Goal: Information Seeking & Learning: Learn about a topic

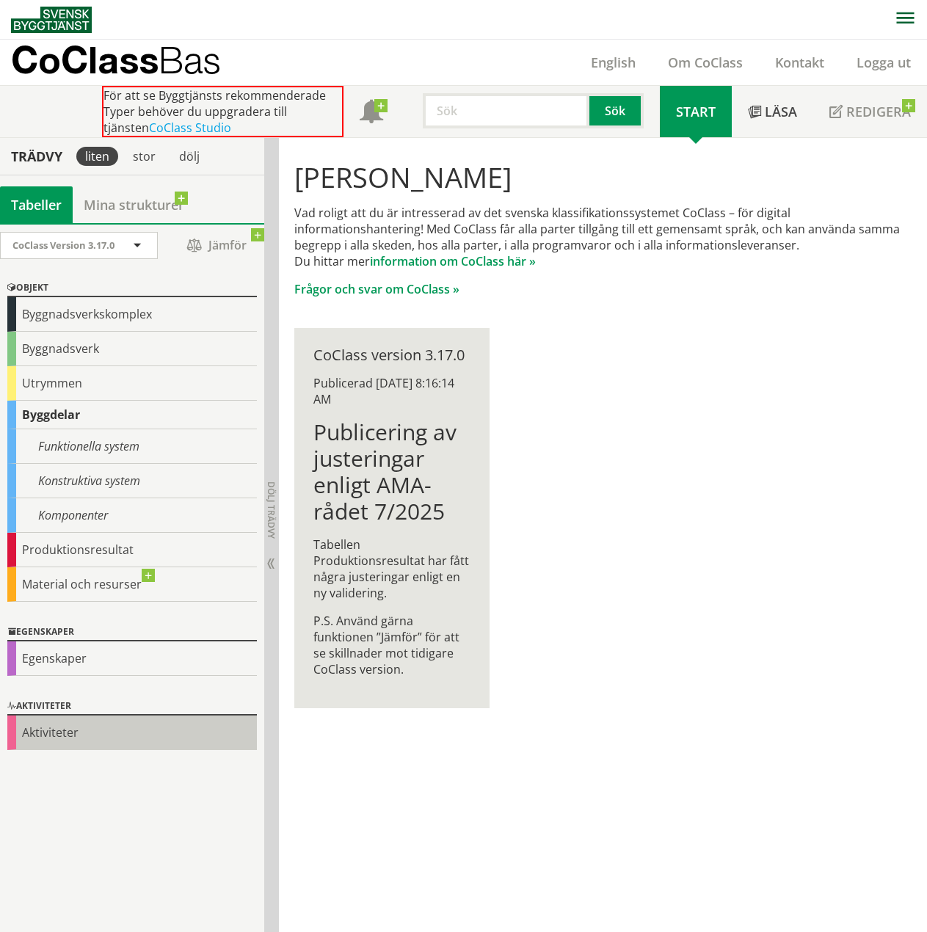
click at [42, 729] on div "Aktiviteter" at bounding box center [131, 732] width 249 height 34
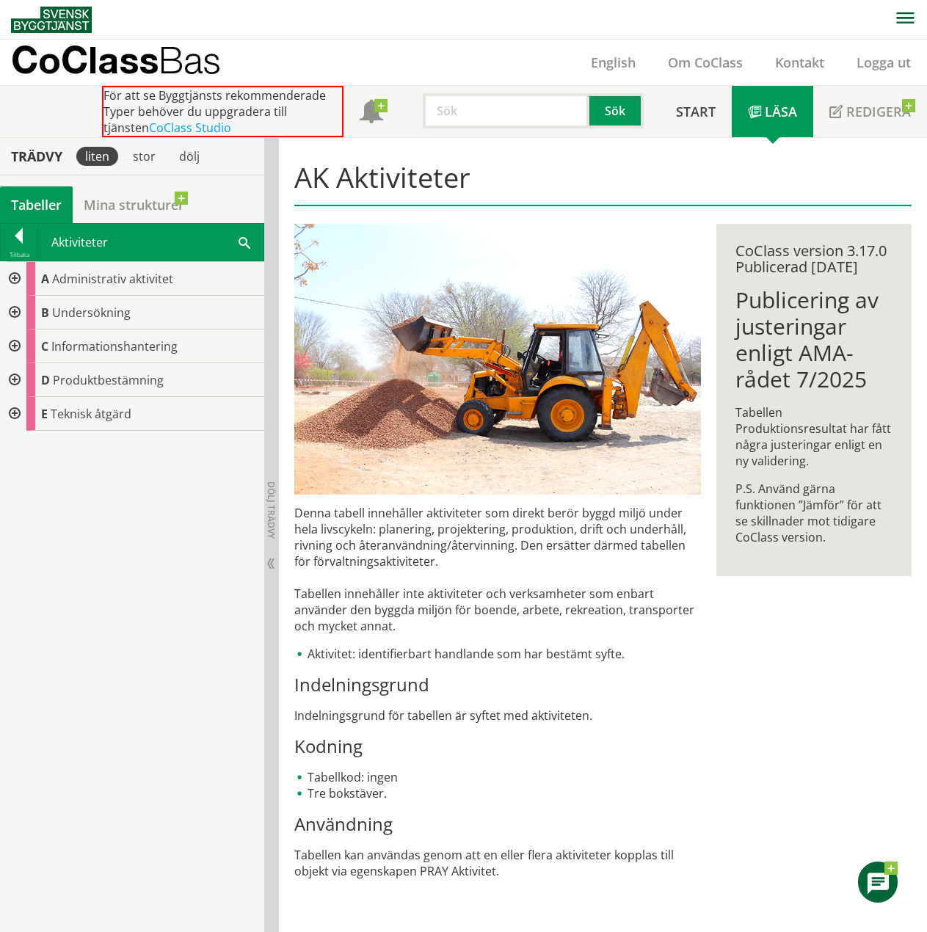
click at [9, 271] on div at bounding box center [13, 279] width 26 height 34
click at [27, 314] on div at bounding box center [25, 313] width 26 height 34
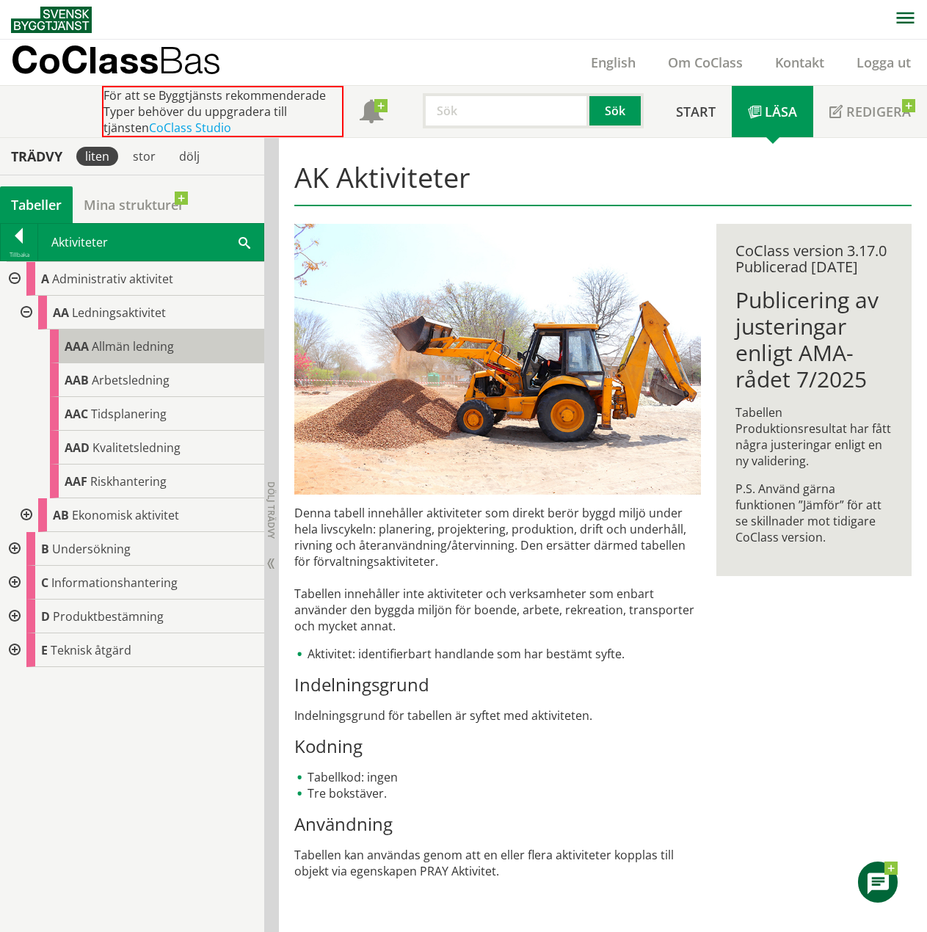
click at [106, 348] on span "Allmän ledning" at bounding box center [133, 346] width 82 height 16
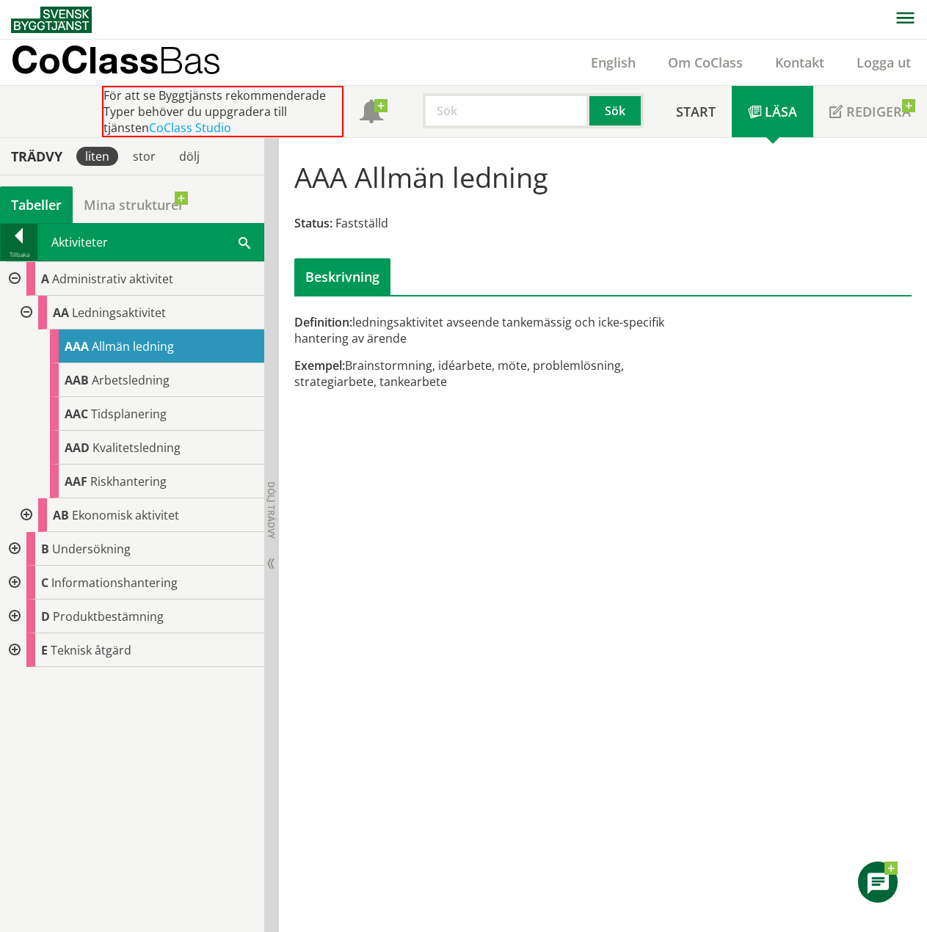
click at [15, 237] on div at bounding box center [19, 238] width 37 height 21
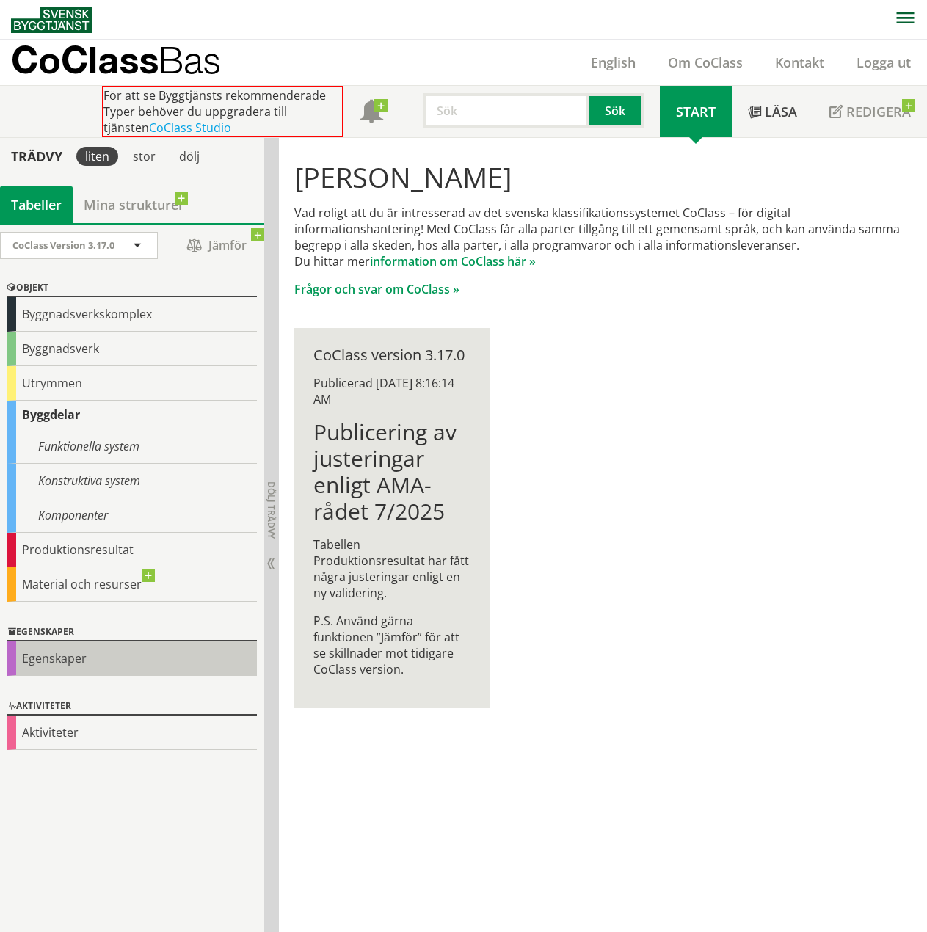
click at [54, 661] on div "Egenskaper" at bounding box center [131, 658] width 249 height 34
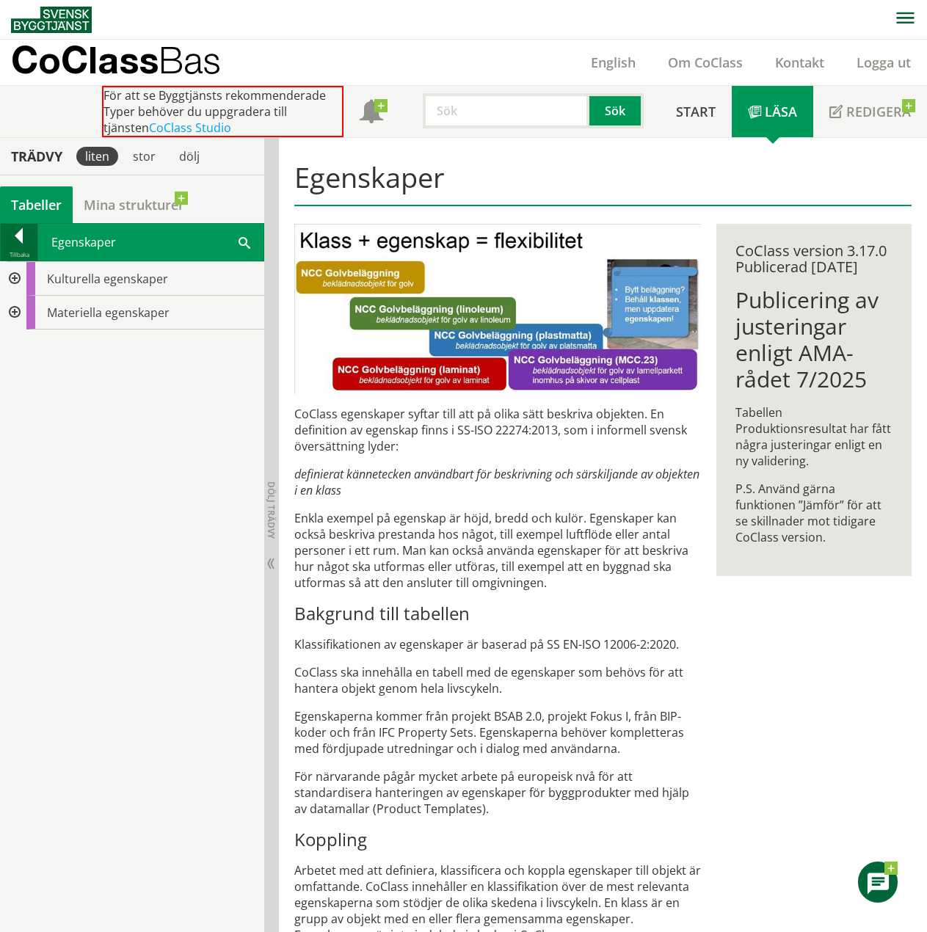
click at [28, 235] on div at bounding box center [19, 238] width 37 height 21
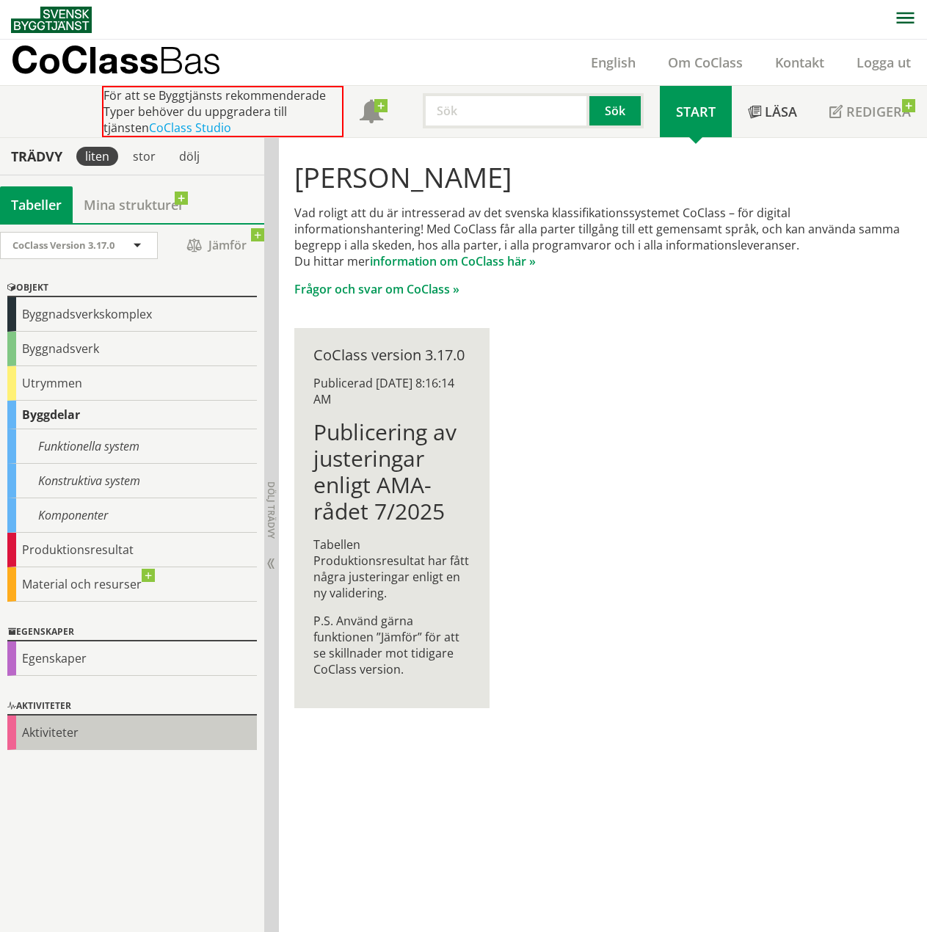
click at [58, 742] on div "Aktiviteter" at bounding box center [131, 732] width 249 height 34
